Goal: Task Accomplishment & Management: Manage account settings

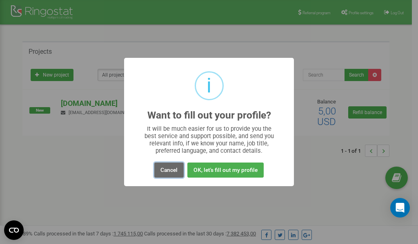
click at [168, 169] on button "Cancel" at bounding box center [168, 170] width 29 height 15
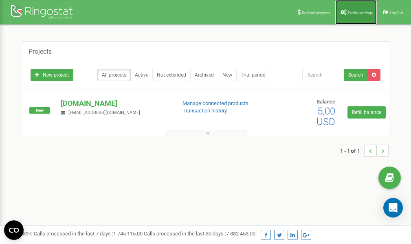
click at [356, 11] on span "Profile settings" at bounding box center [360, 13] width 25 height 4
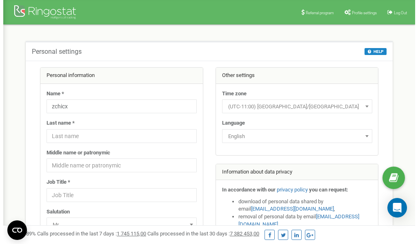
scroll to position [41, 0]
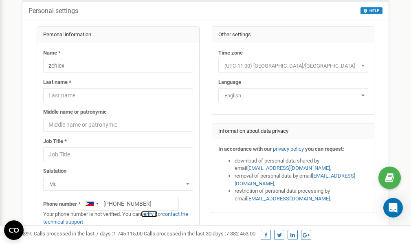
click at [154, 214] on link "verify it" at bounding box center [149, 214] width 17 height 6
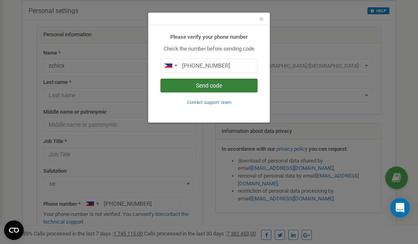
click at [211, 85] on button "Send code" at bounding box center [208, 86] width 97 height 14
